Goal: Find specific page/section: Find specific page/section

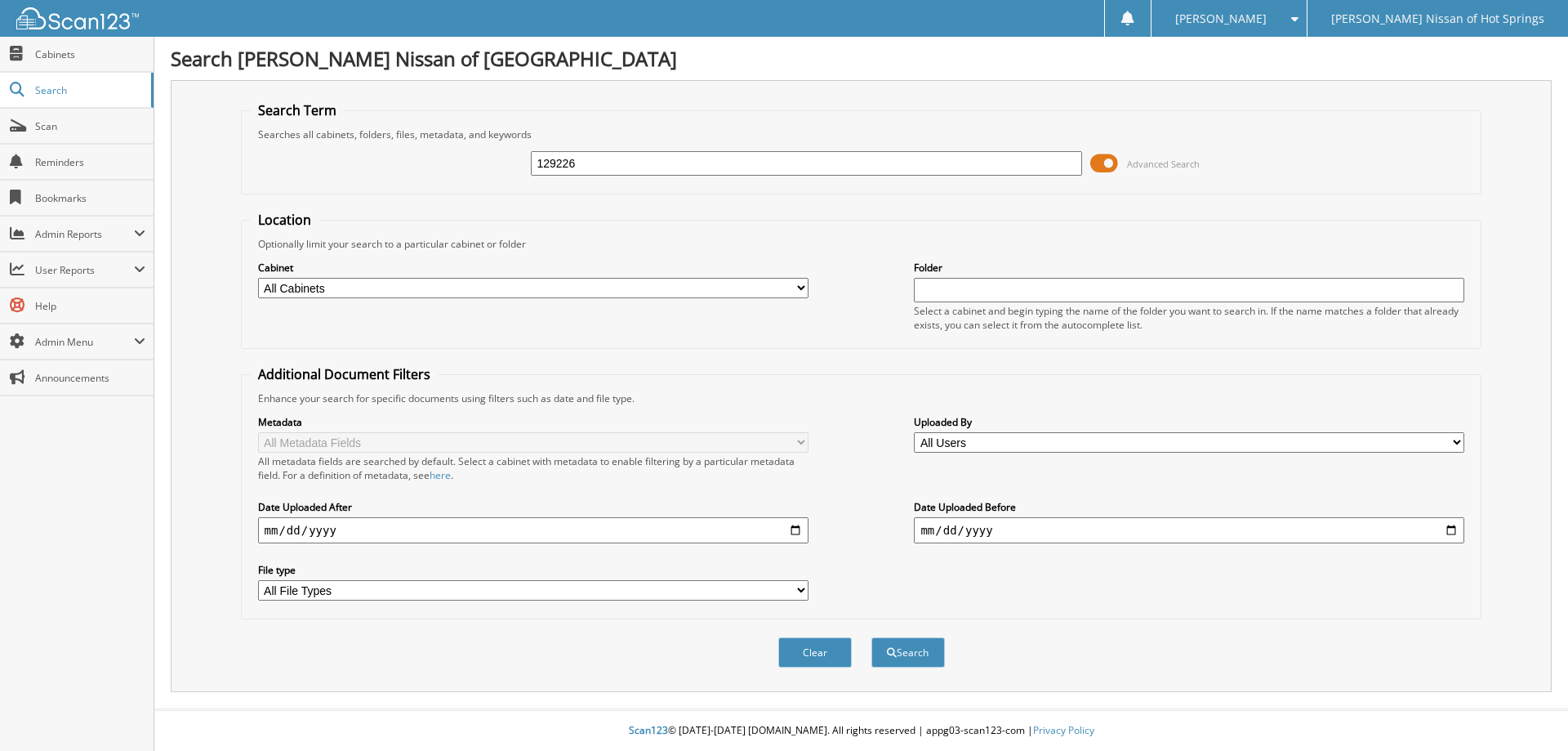
type input "129226"
click at [872, 638] on button "Search" at bounding box center [908, 652] width 74 height 31
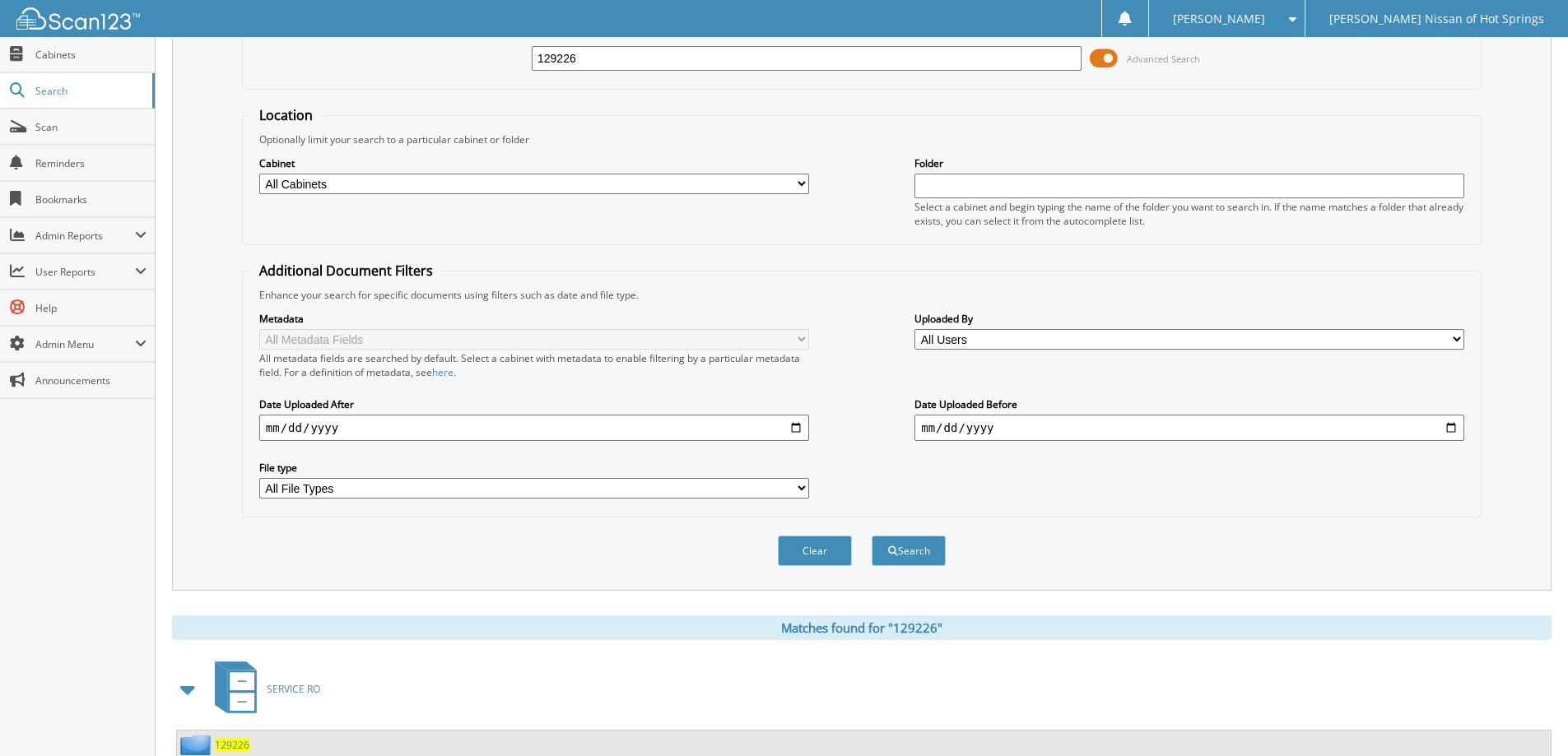
scroll to position [164, 0]
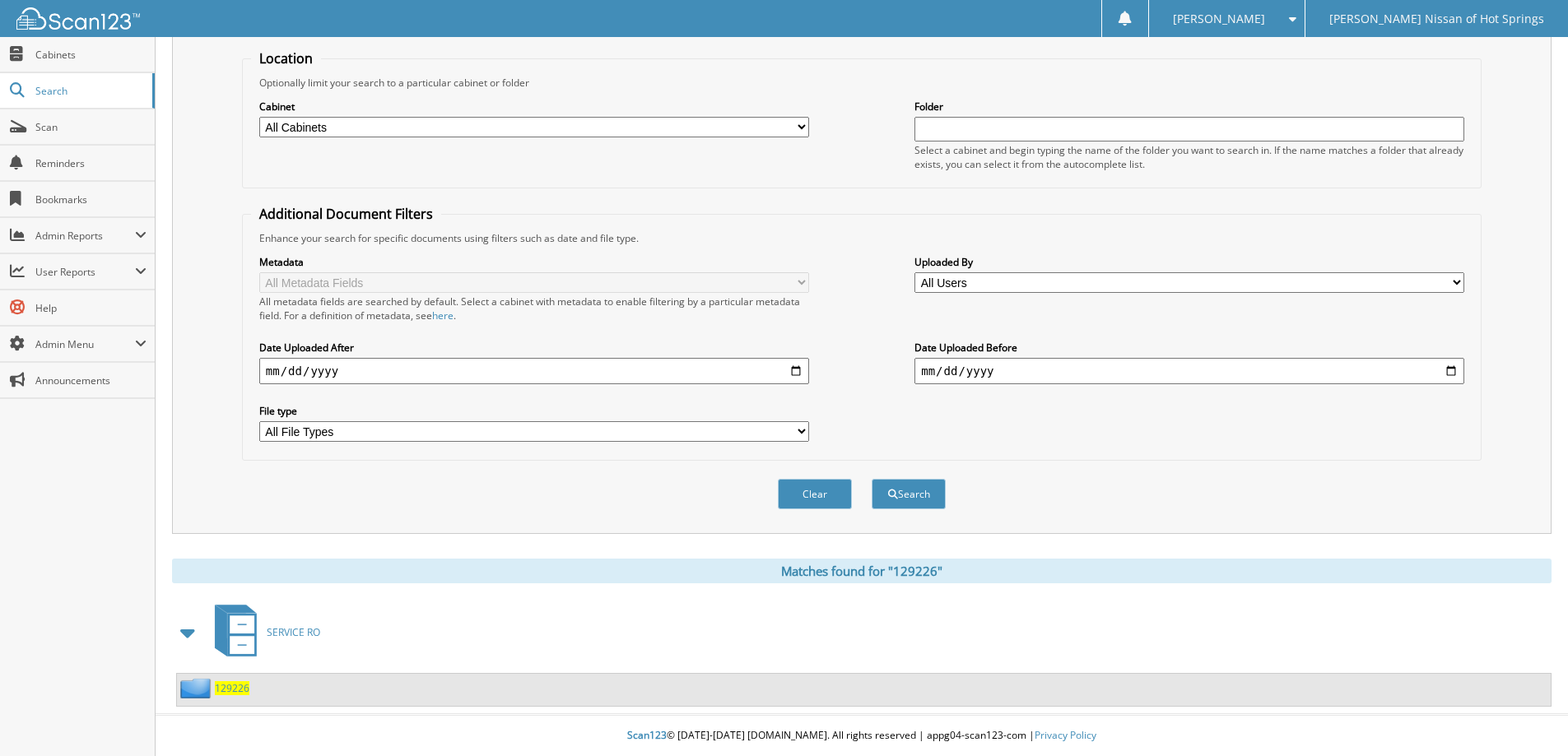
click at [234, 684] on span "129226" at bounding box center [231, 689] width 35 height 14
